Goal: Information Seeking & Learning: Check status

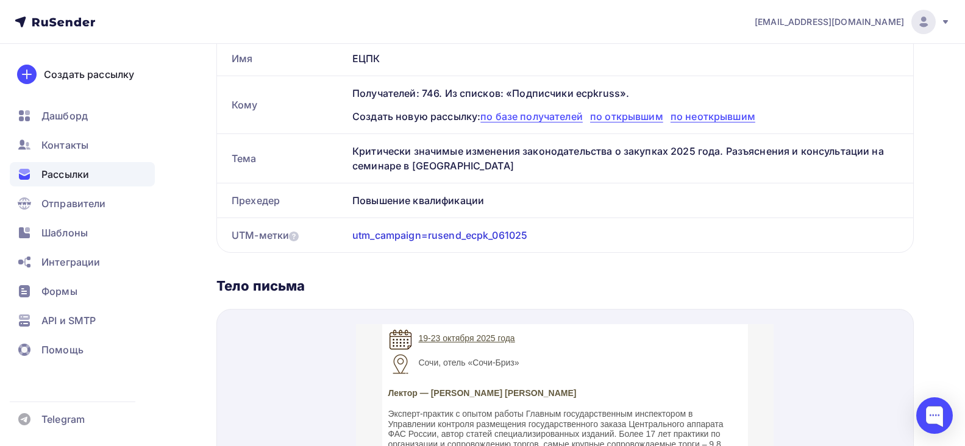
scroll to position [122, 0]
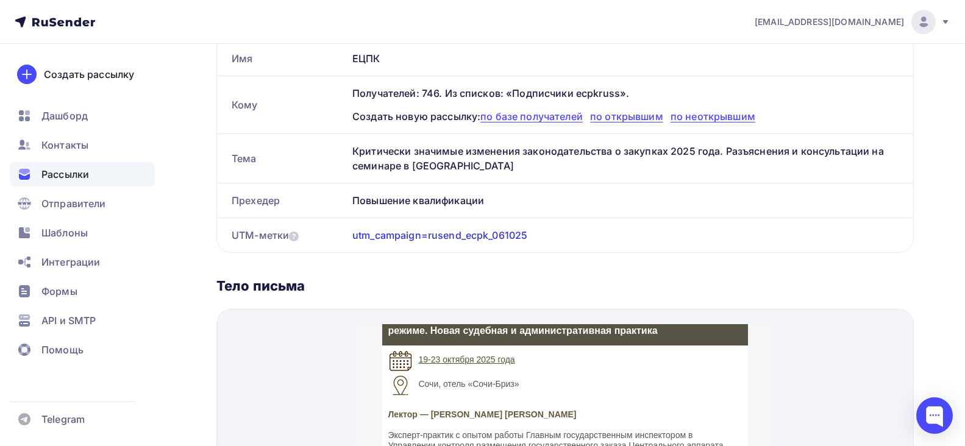
click at [502, 346] on link "19-23 октября 2025 года" at bounding box center [467, 345] width 96 height 10
click at [74, 175] on span "Рассылки" at bounding box center [65, 174] width 48 height 15
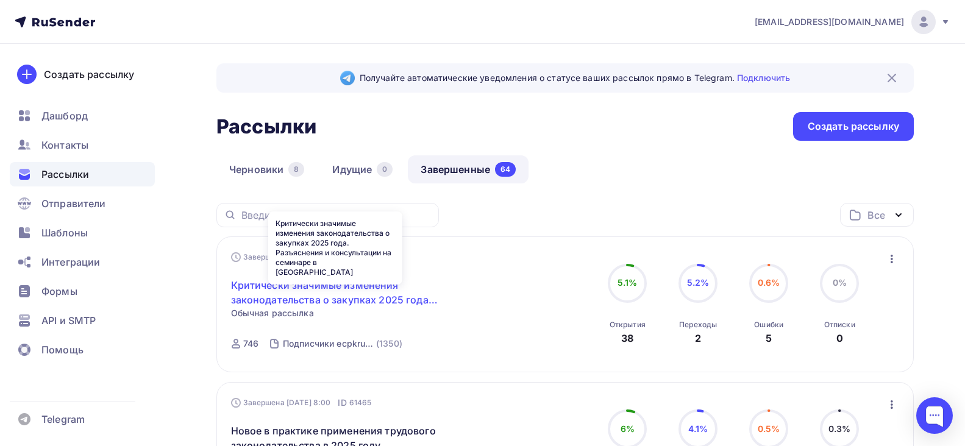
click at [263, 284] on link "Критически значимые изменения законодательства о закупках 2025 года. Разъяснени…" at bounding box center [335, 292] width 209 height 29
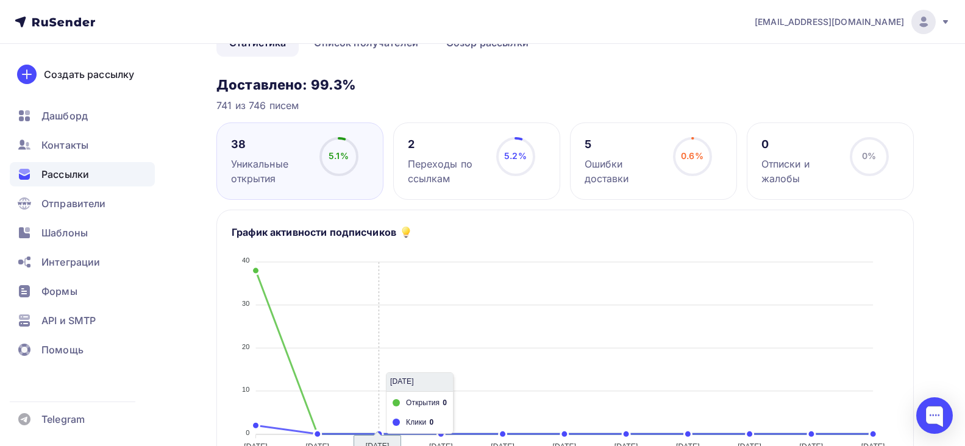
scroll to position [183, 0]
click at [891, 18] on span "[EMAIL_ADDRESS][DOMAIN_NAME]" at bounding box center [829, 22] width 149 height 12
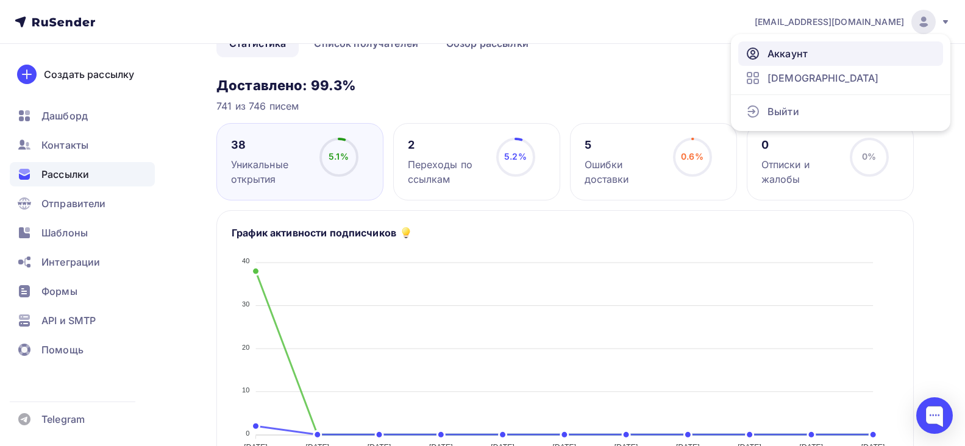
click at [801, 53] on span "Аккаунт" at bounding box center [787, 53] width 40 height 15
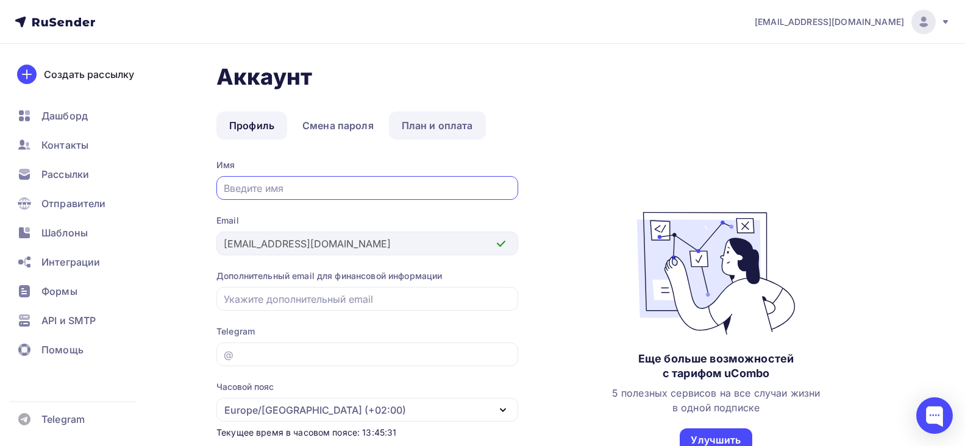
click at [428, 124] on link "План и оплата" at bounding box center [437, 126] width 97 height 28
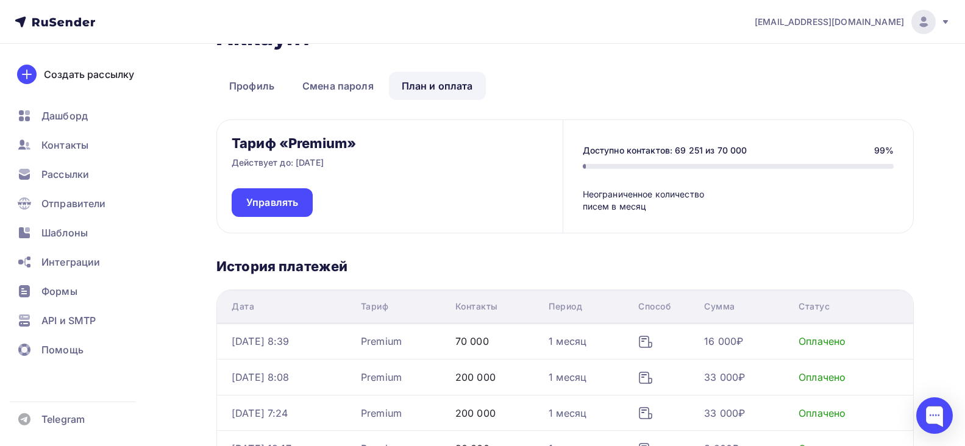
scroll to position [61, 0]
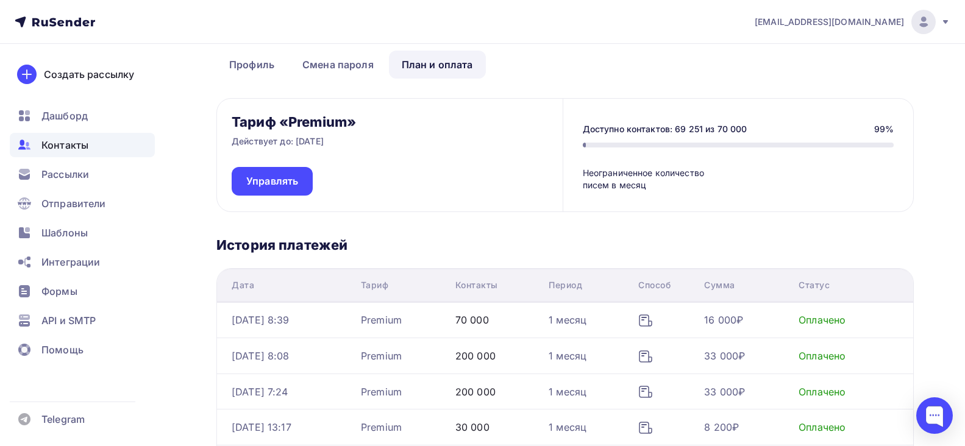
click at [74, 145] on span "Контакты" at bounding box center [64, 145] width 47 height 15
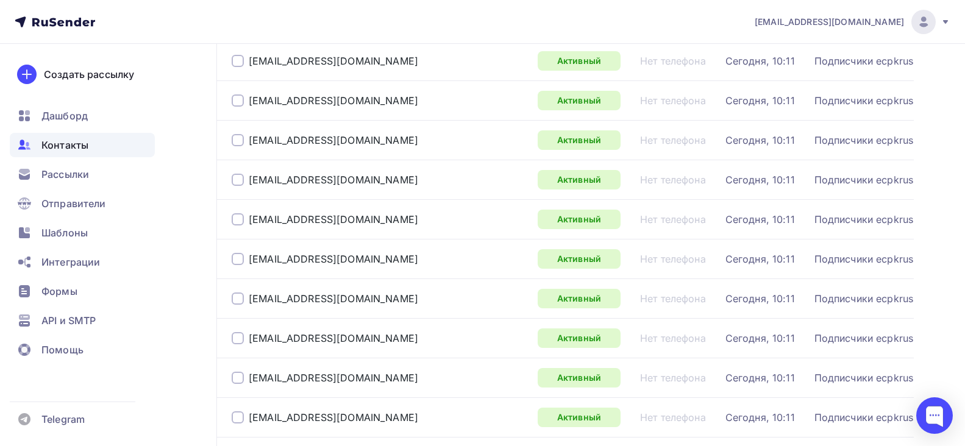
scroll to position [366, 0]
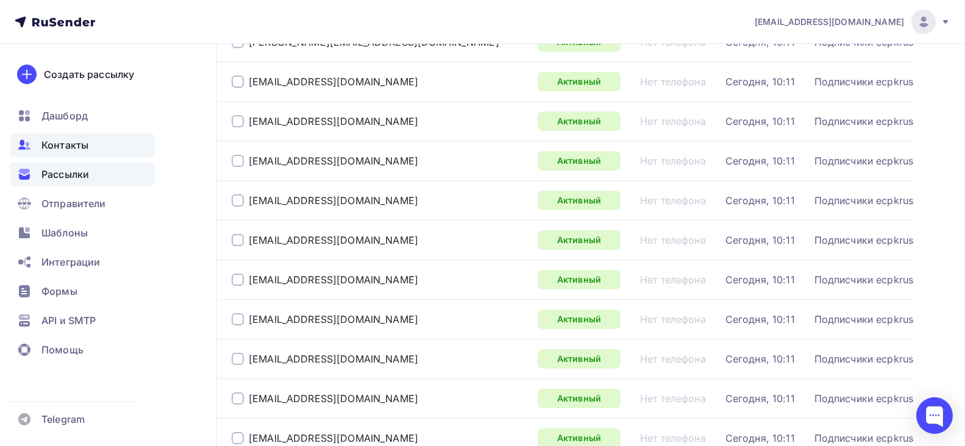
click at [71, 172] on span "Рассылки" at bounding box center [65, 174] width 48 height 15
